Goal: Task Accomplishment & Management: Complete application form

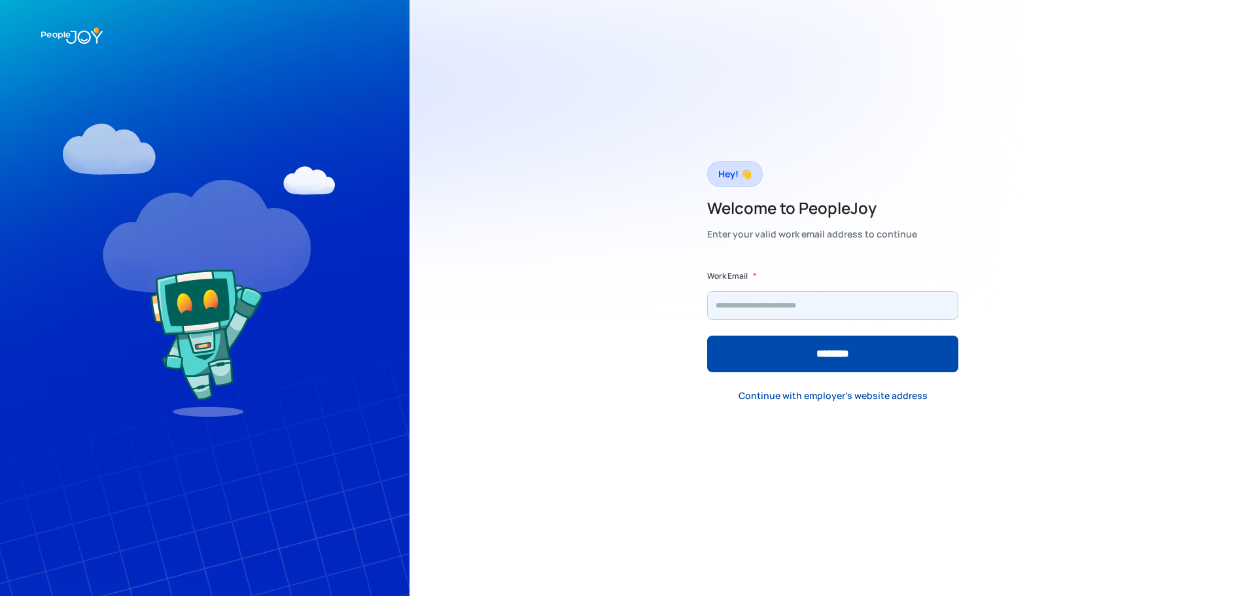
click at [760, 304] on input "Form" at bounding box center [832, 305] width 251 height 29
type input "**********"
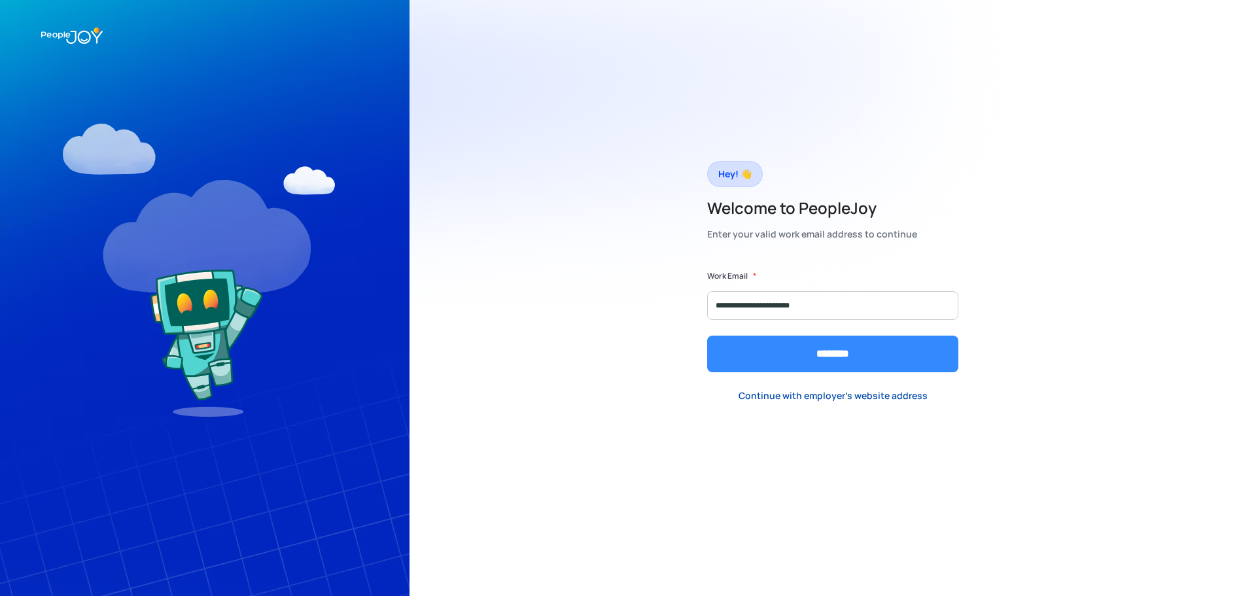
click at [800, 354] on input "********" at bounding box center [832, 354] width 251 height 37
